Goal: Task Accomplishment & Management: Use online tool/utility

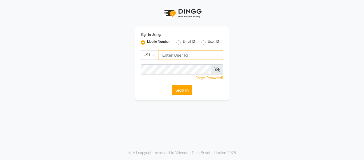
type input "7506358444"
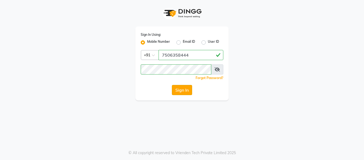
click at [183, 89] on button "Sign In" at bounding box center [182, 90] width 20 height 10
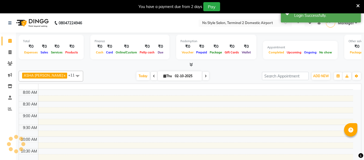
select select "en"
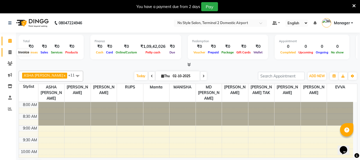
click at [9, 49] on span at bounding box center [9, 52] width 9 height 6
select select "service"
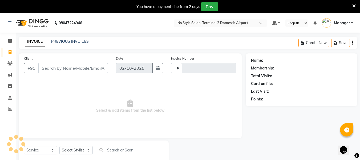
type input "2613"
select select "5661"
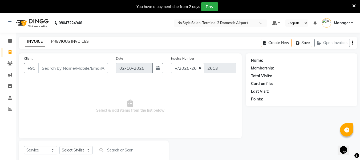
click at [70, 41] on link "PREVIOUS INVOICES" at bounding box center [70, 41] width 38 height 5
